Goal: Find specific page/section: Find specific page/section

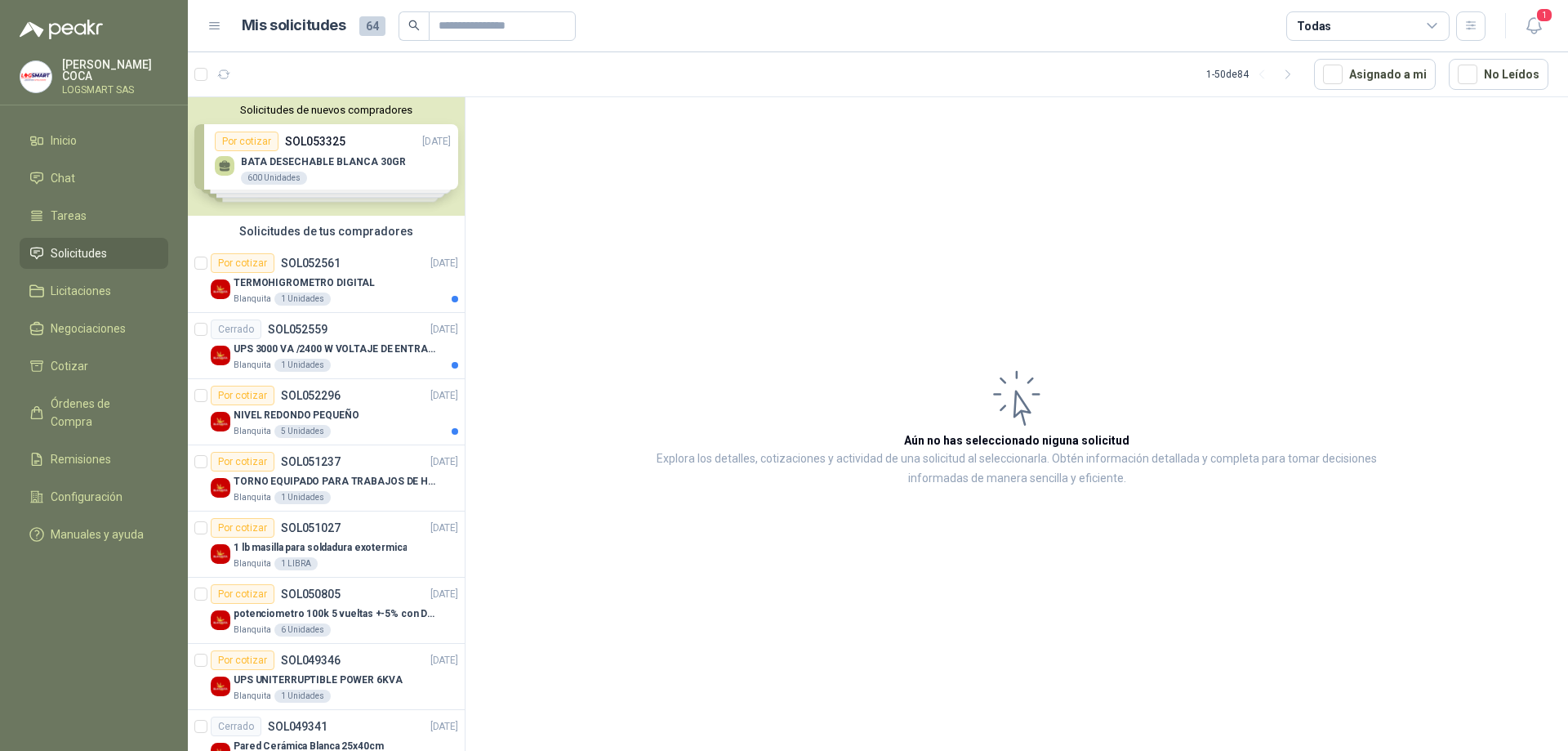
click at [118, 246] on li "Solicitudes" at bounding box center [93, 253] width 129 height 18
